Goal: Transaction & Acquisition: Download file/media

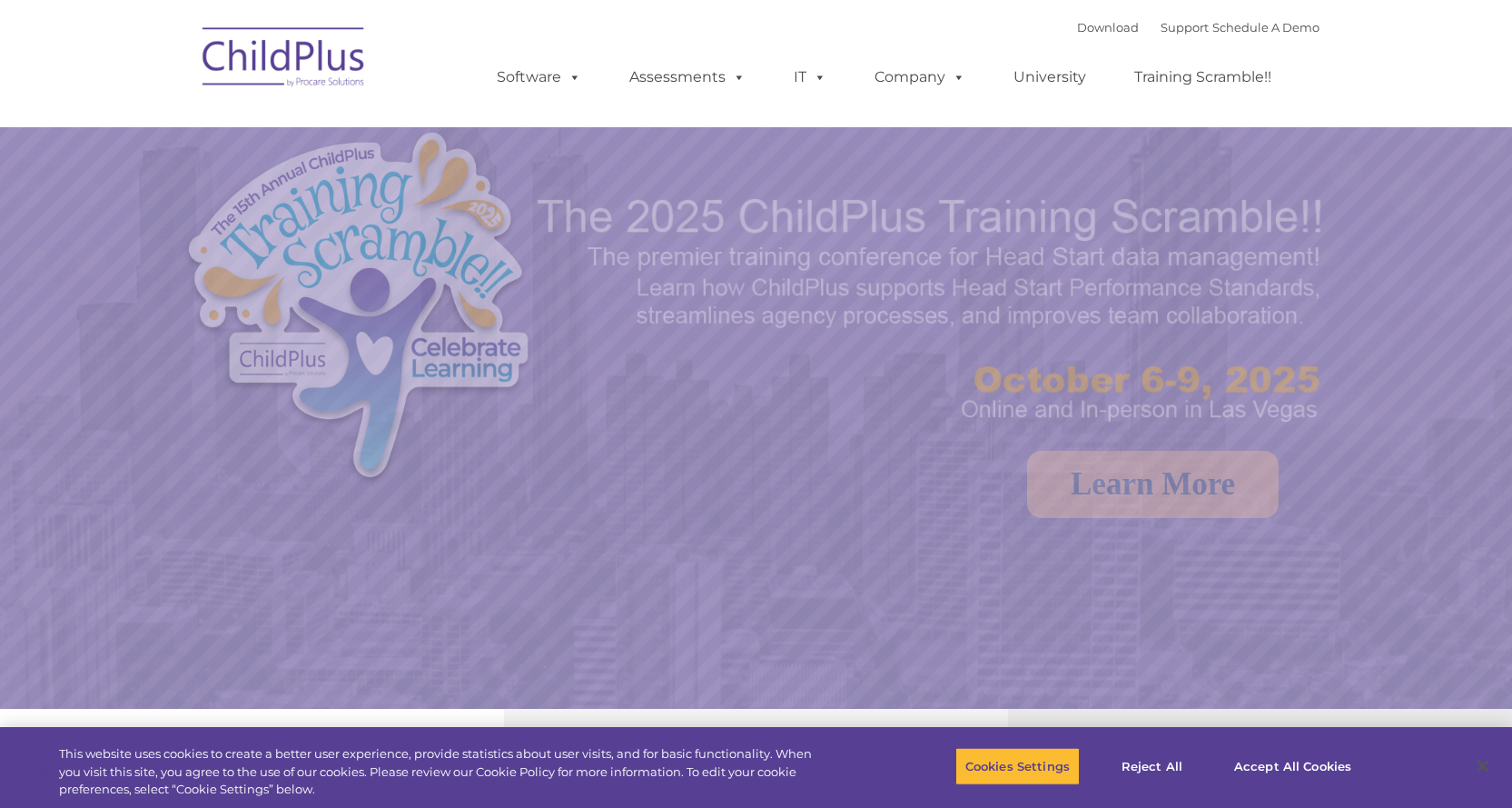
select select "MEDIUM"
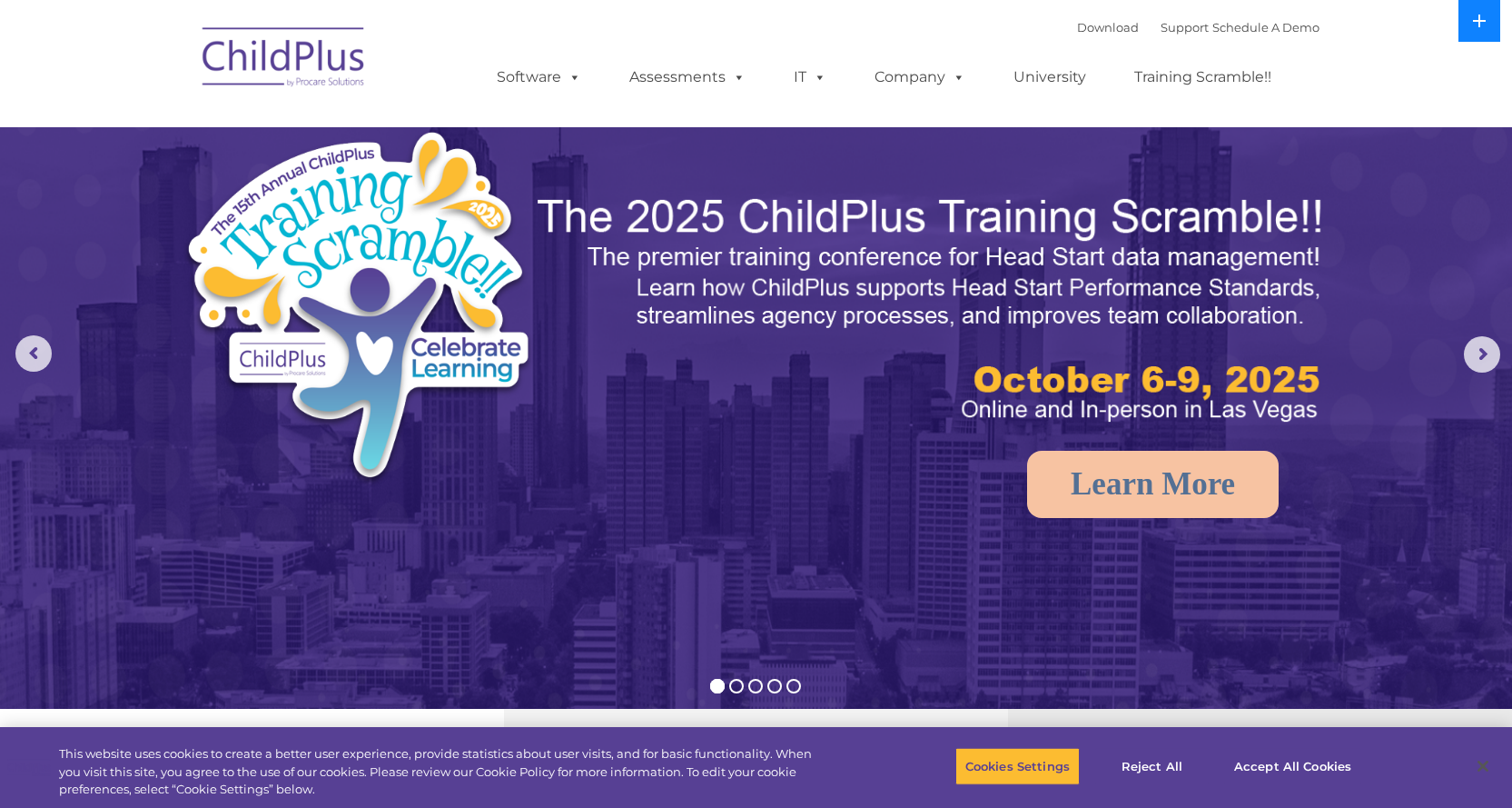
click at [1479, 31] on button at bounding box center [1479, 20] width 41 height 41
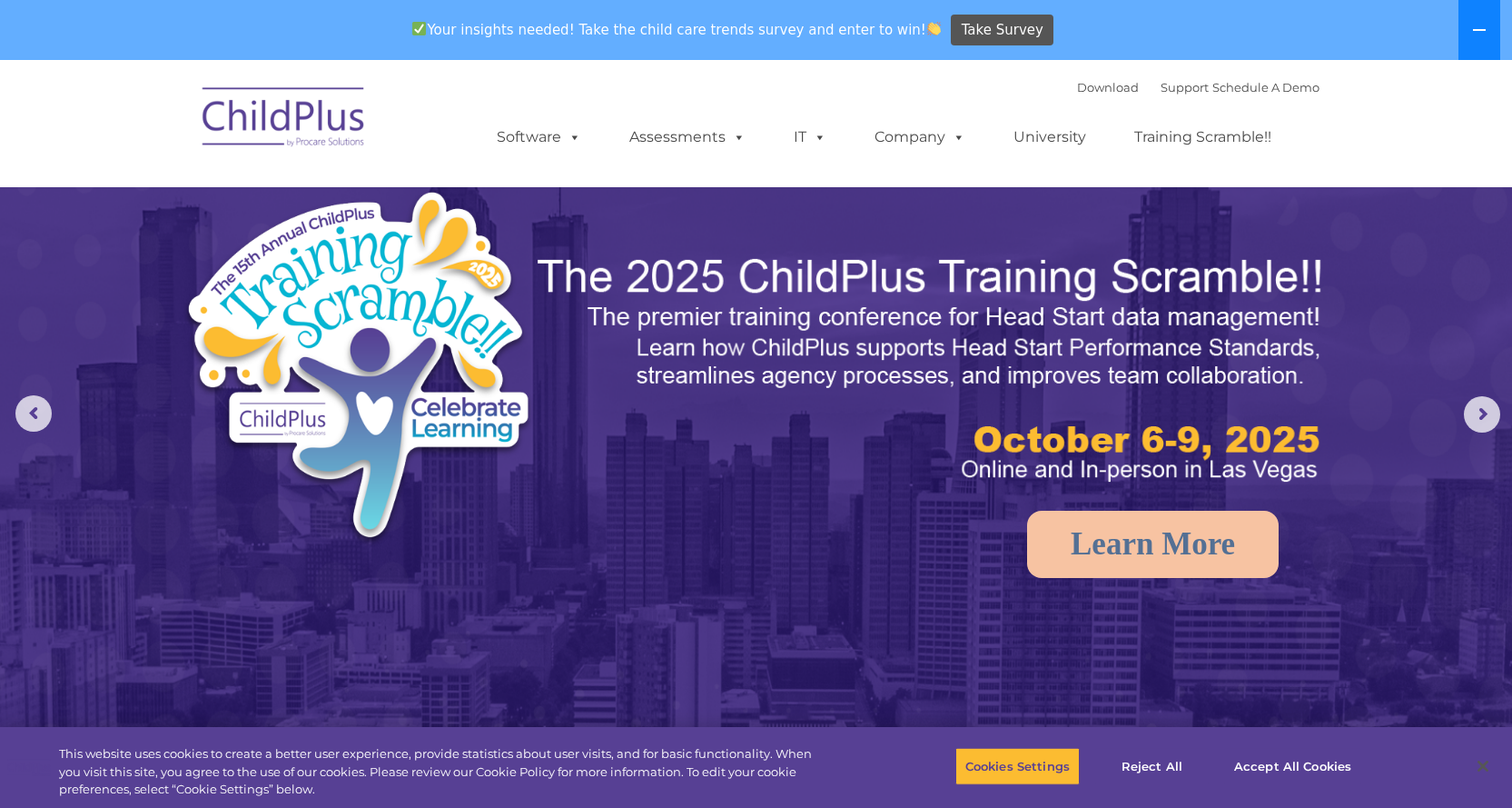
click at [1479, 31] on icon at bounding box center [1480, 30] width 13 height 2
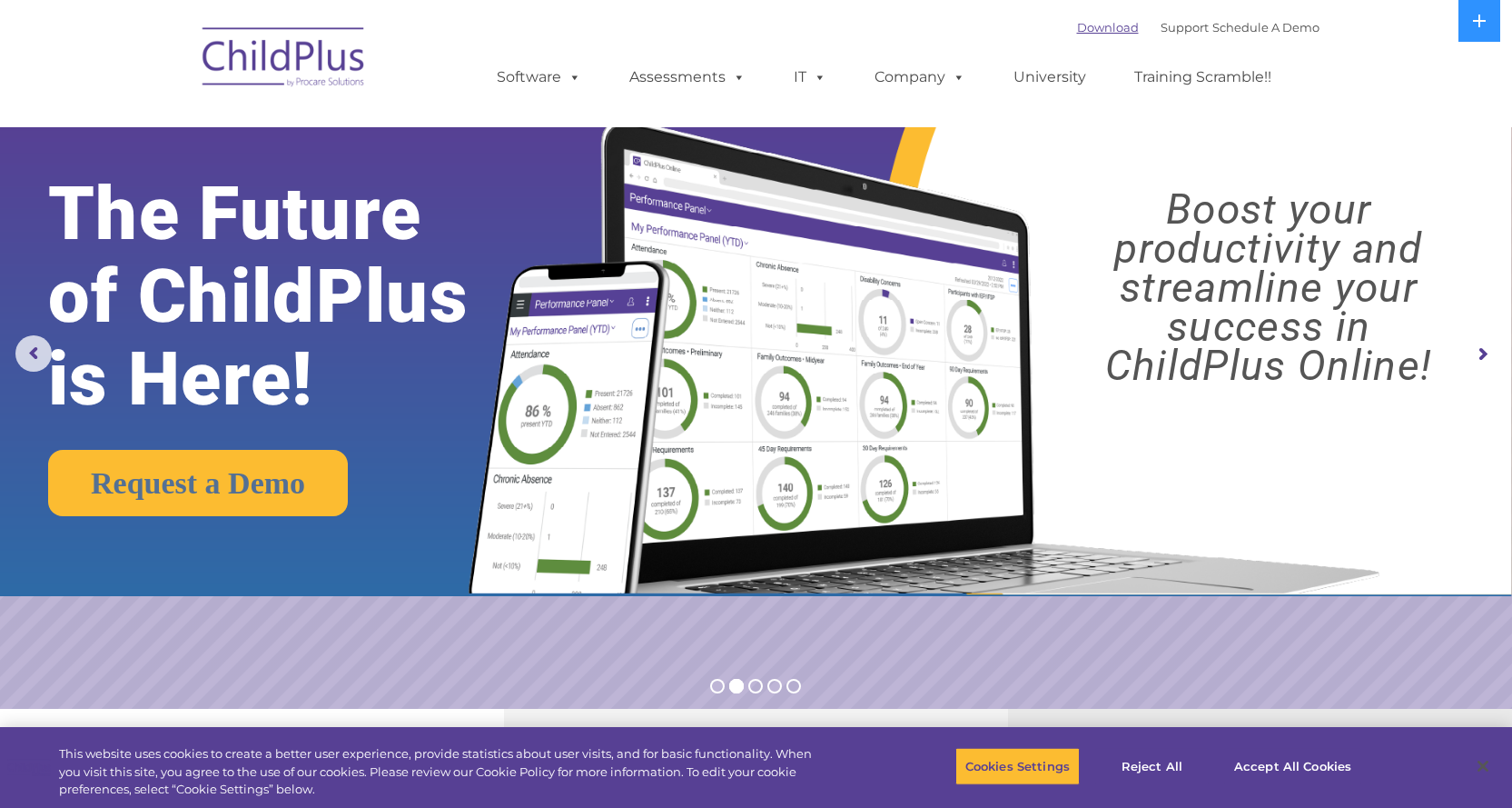
click at [1081, 32] on link "Download" at bounding box center [1107, 28] width 62 height 15
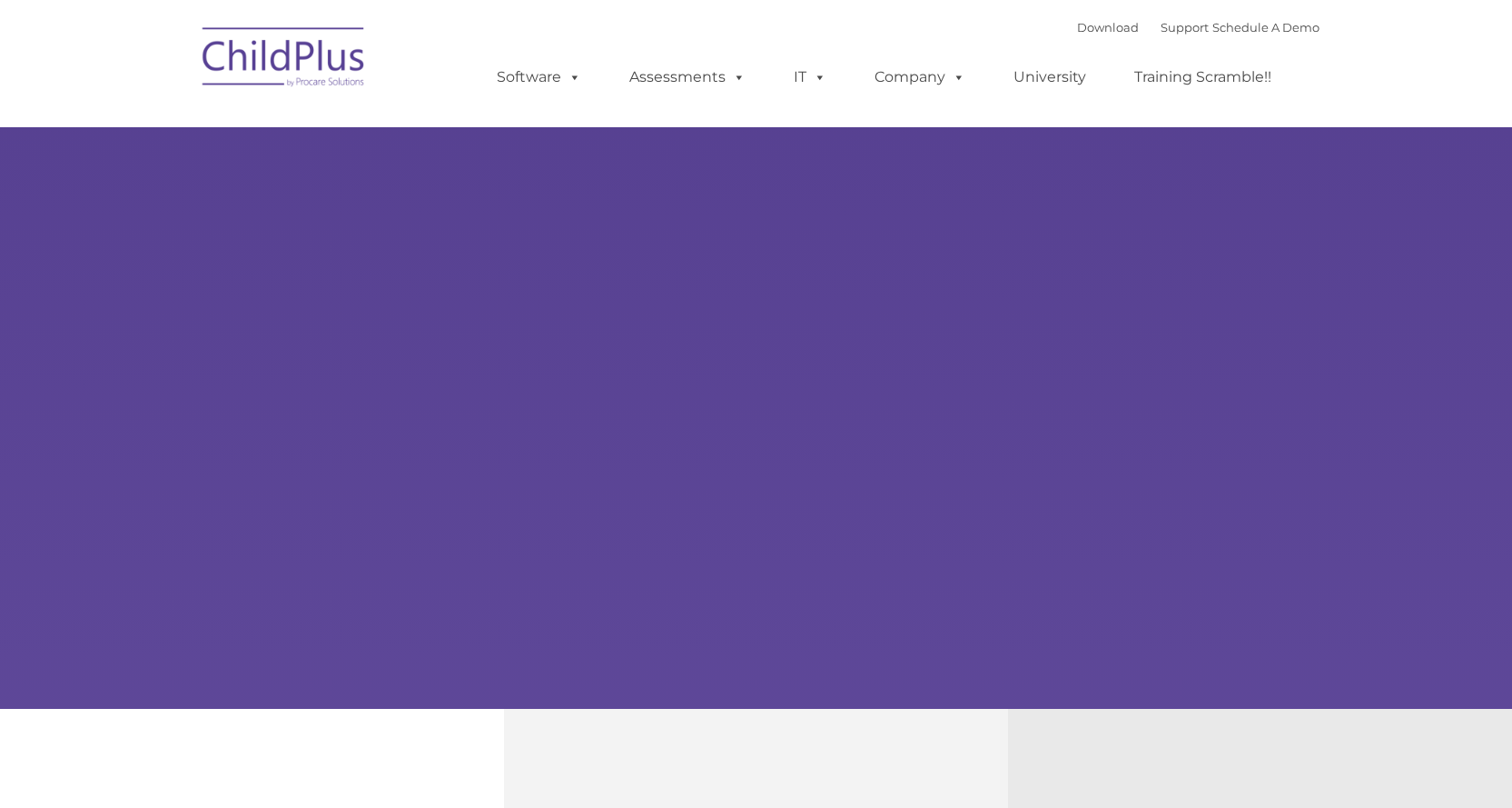
select select "MEDIUM"
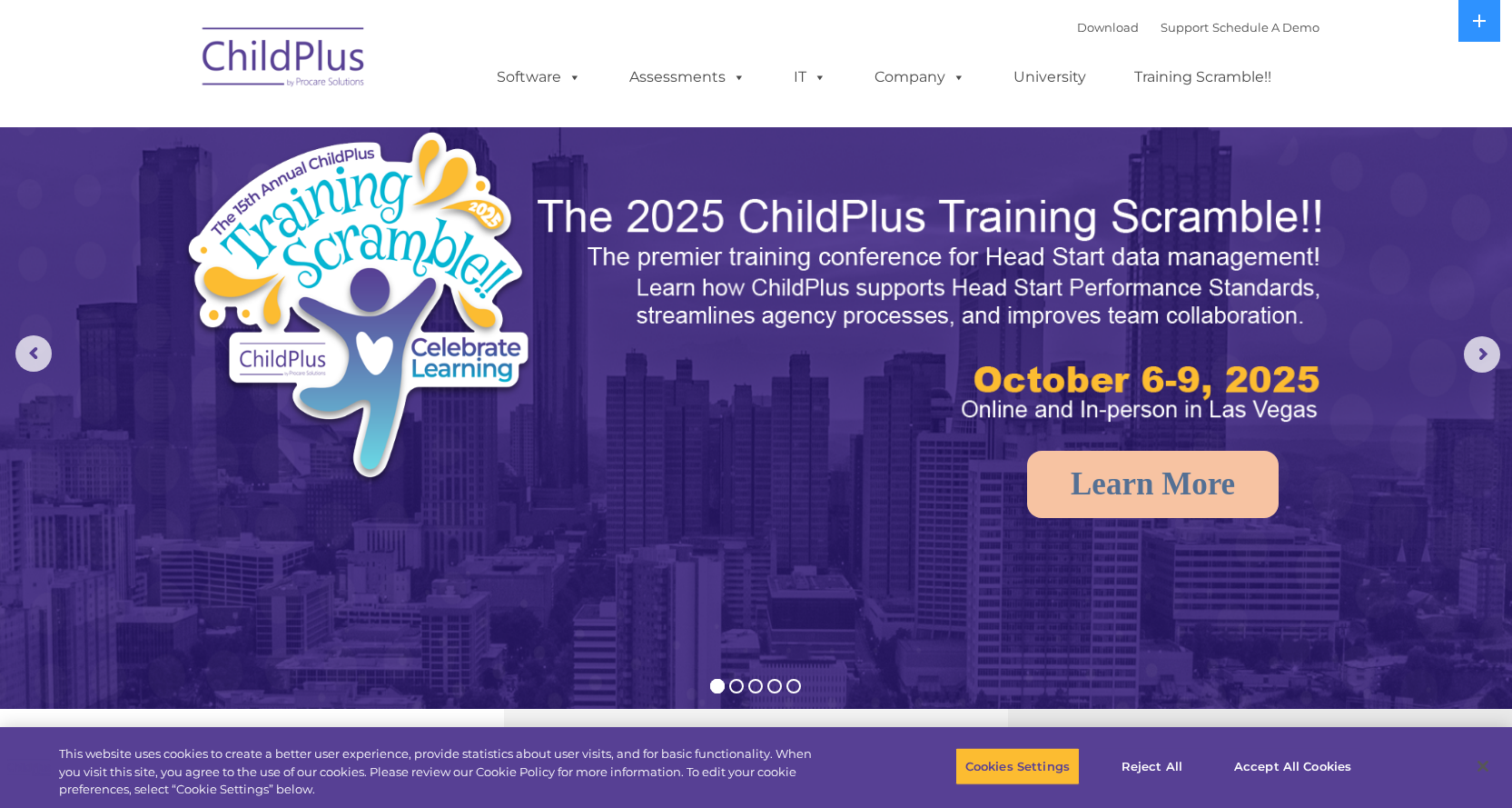
click at [1087, 39] on div "Download Support | Schedule A Demo " at bounding box center [1198, 28] width 243 height 28
click at [1085, 29] on link "Download" at bounding box center [1107, 28] width 62 height 15
